Goal: Task Accomplishment & Management: Complete application form

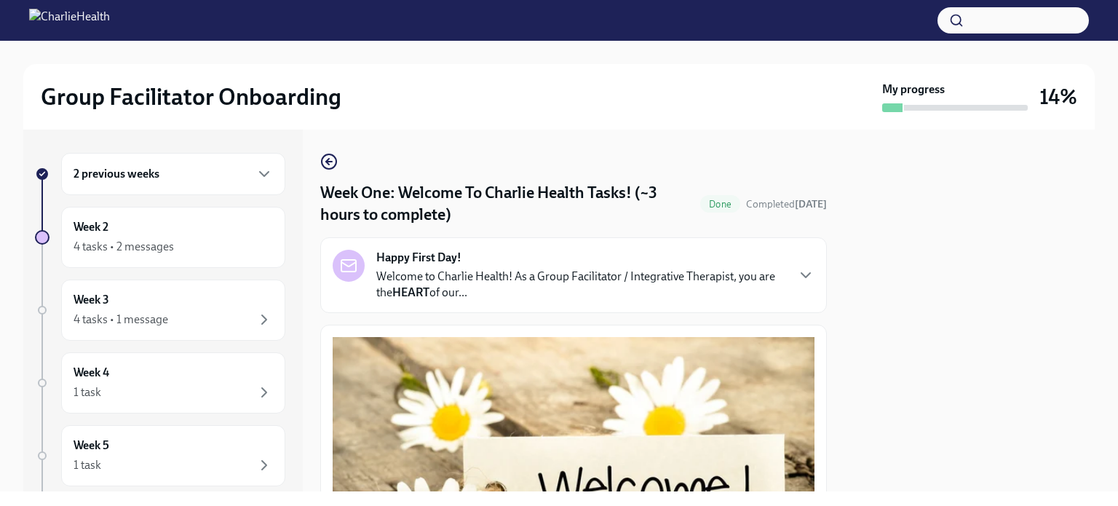
click at [237, 162] on div "2 previous weeks" at bounding box center [173, 174] width 224 height 42
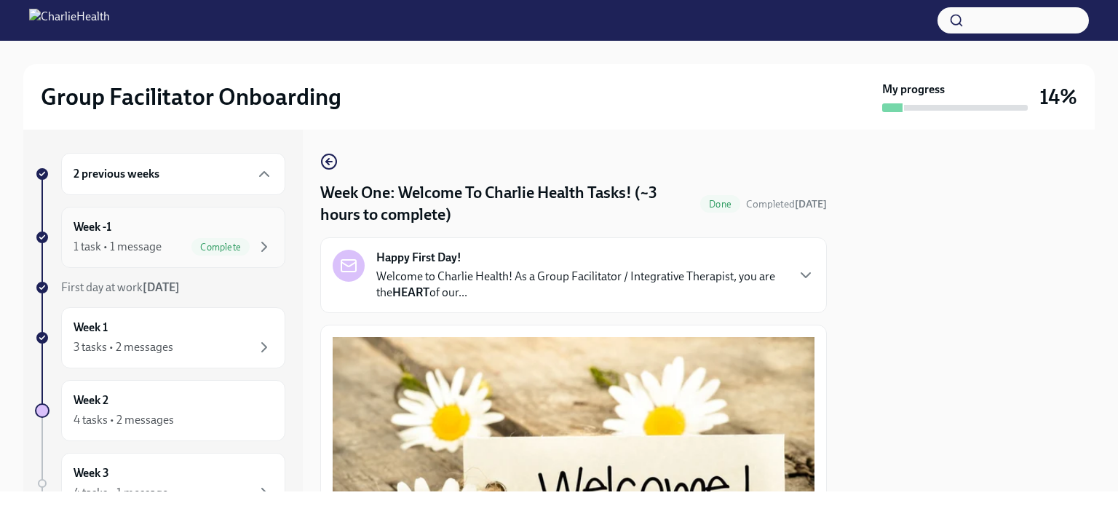
click at [146, 239] on div "1 task • 1 message" at bounding box center [118, 247] width 88 height 16
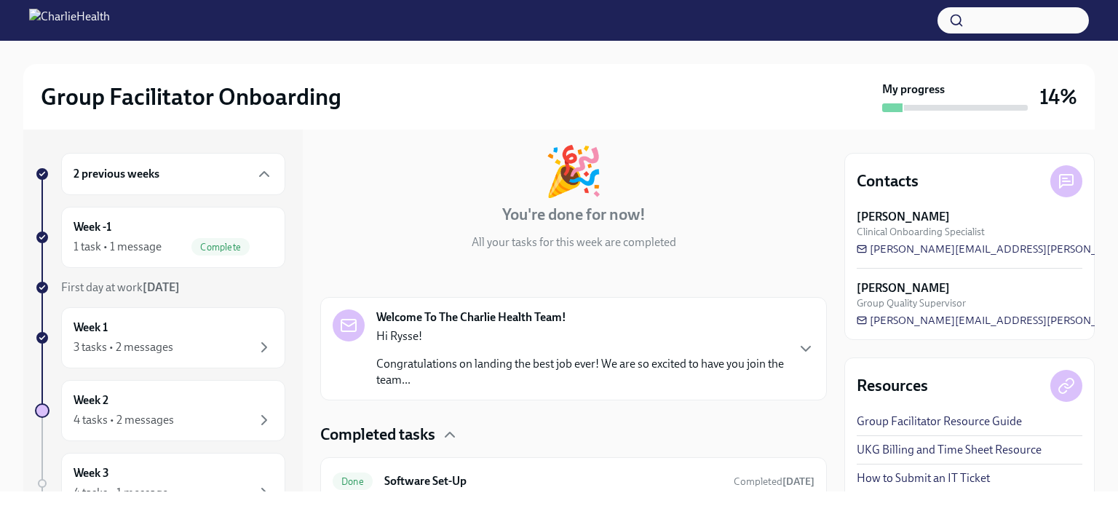
scroll to position [132, 0]
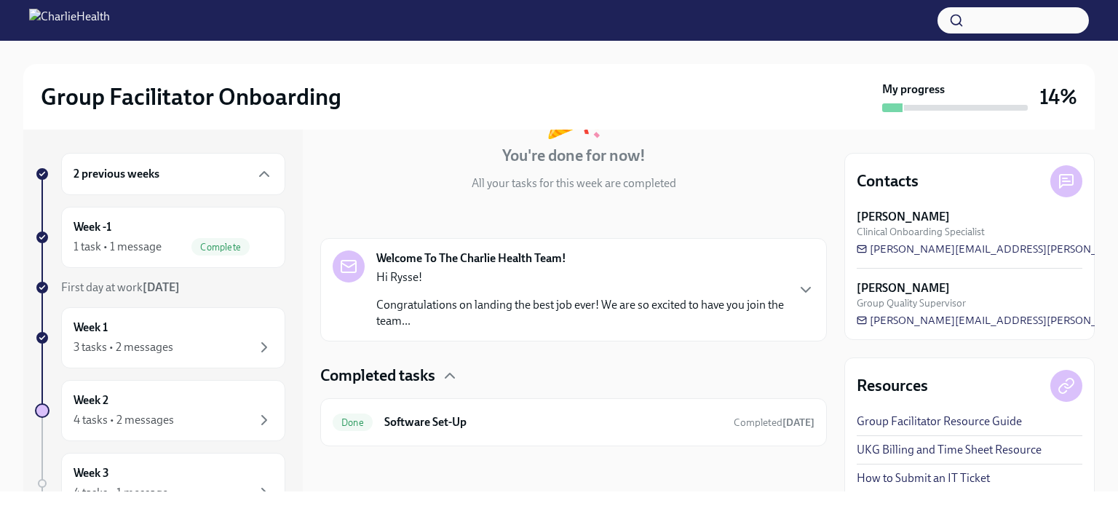
click at [486, 298] on p "Congratulations on landing the best job ever! We are so excited to have you joi…" at bounding box center [580, 313] width 409 height 32
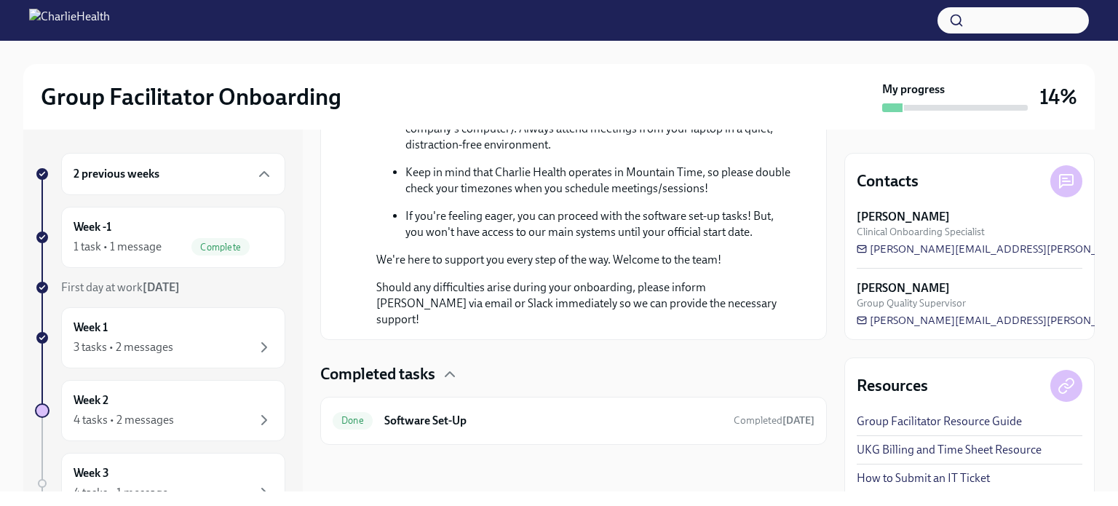
scroll to position [868, 0]
click at [454, 413] on h6 "Software Set-Up" at bounding box center [553, 421] width 338 height 16
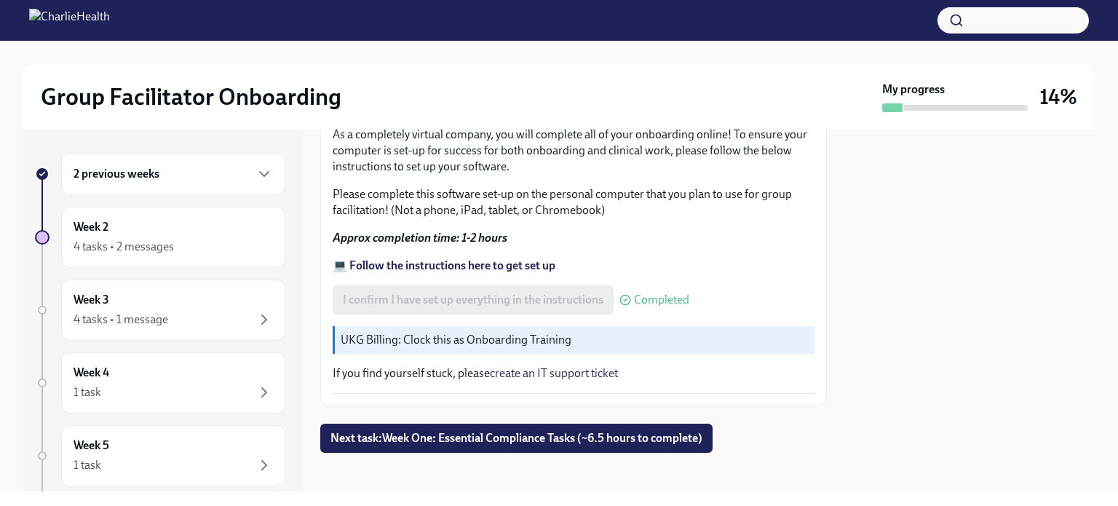
scroll to position [513, 0]
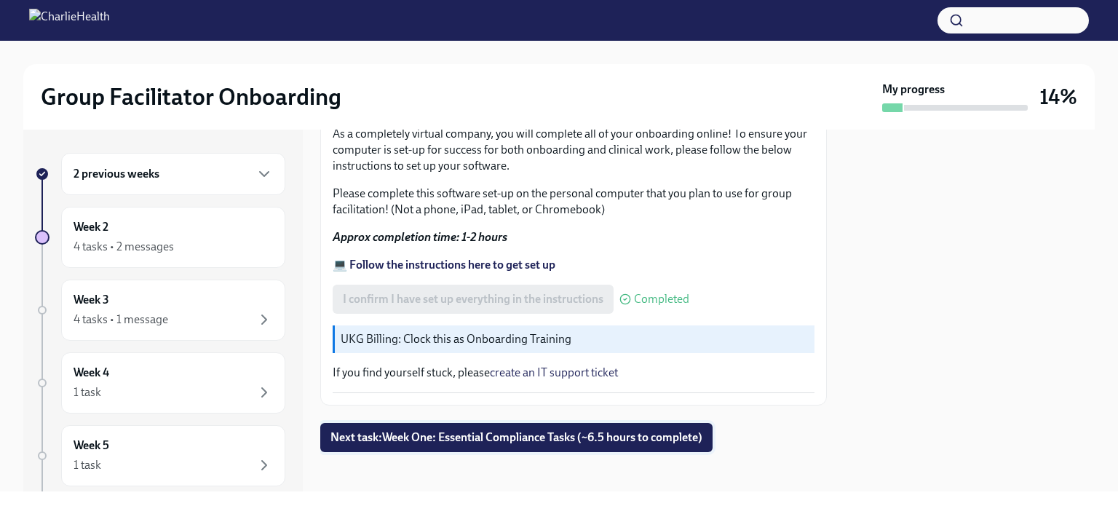
click at [596, 430] on span "Next task : Week One: Essential Compliance Tasks (~6.5 hours to complete)" at bounding box center [516, 437] width 372 height 15
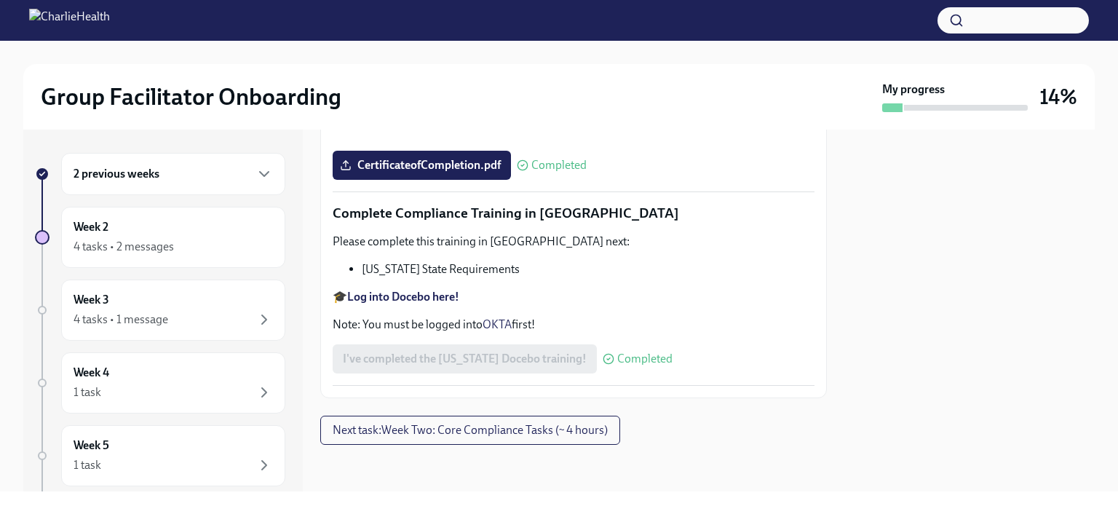
scroll to position [1796, 0]
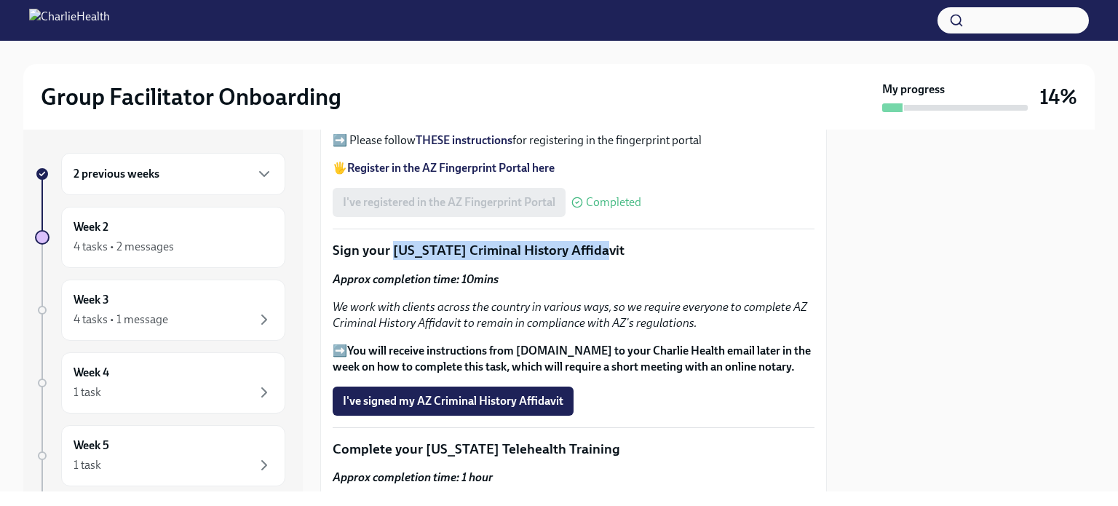
drag, startPoint x: 395, startPoint y: 209, endPoint x: 604, endPoint y: 218, distance: 209.8
click at [604, 241] on p "Sign your Arizona Criminal History Affidavit" at bounding box center [574, 250] width 482 height 19
copy p "Arizona Criminal History Affidavit"
click at [505, 394] on span "I've signed my AZ Criminal History Affidavit" at bounding box center [453, 401] width 221 height 15
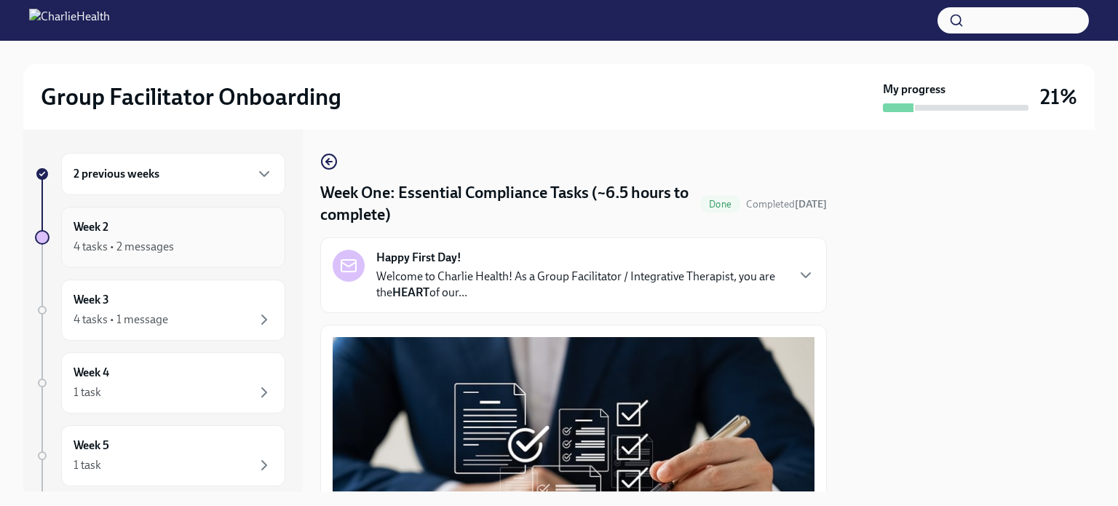
click at [226, 230] on div "Week 2 4 tasks • 2 messages" at bounding box center [173, 237] width 199 height 36
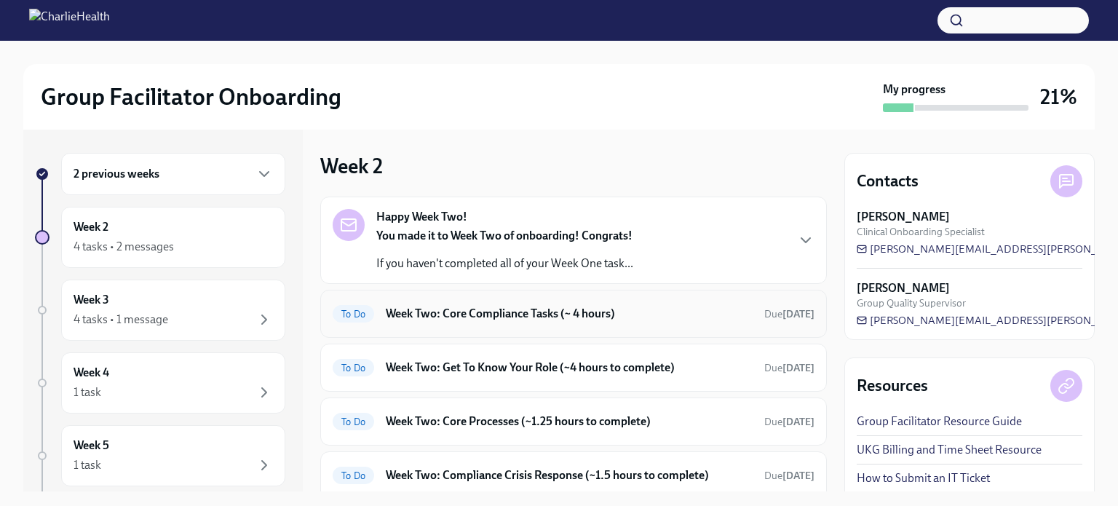
click at [521, 320] on h6 "Week Two: Core Compliance Tasks (~ 4 hours)" at bounding box center [569, 314] width 367 height 16
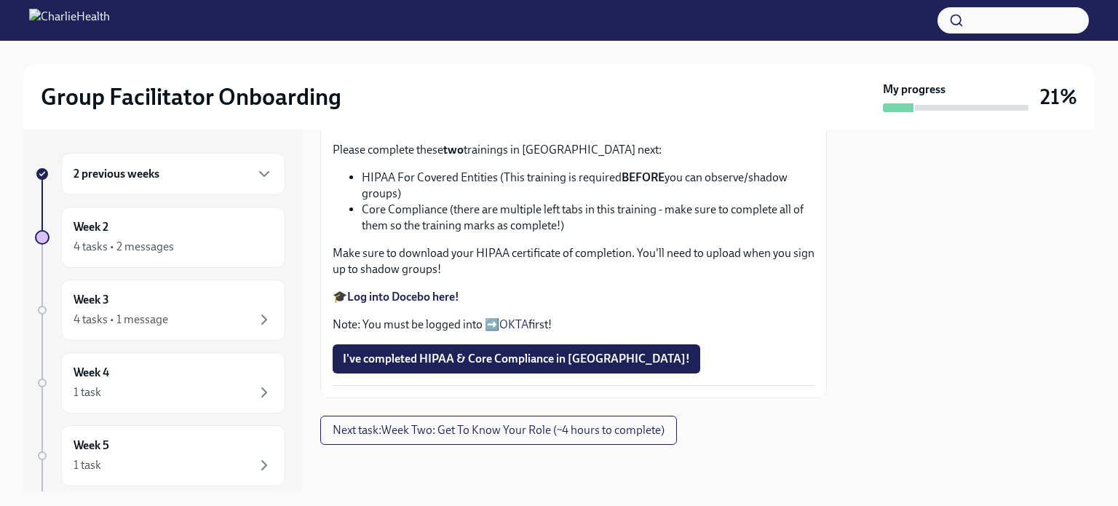
scroll to position [858, 0]
drag, startPoint x: 364, startPoint y: 283, endPoint x: 445, endPoint y: 287, distance: 81.6
click at [445, 234] on li "Core Compliance (there are multiple left tabs in this training - make sure to c…" at bounding box center [588, 218] width 453 height 32
copy li "Core Compliance"
